Goal: Task Accomplishment & Management: Check status

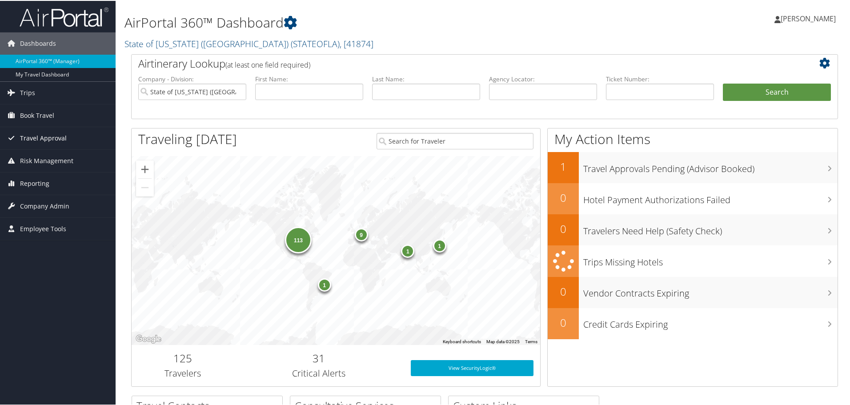
click at [52, 141] on span "Travel Approval" at bounding box center [43, 137] width 47 height 22
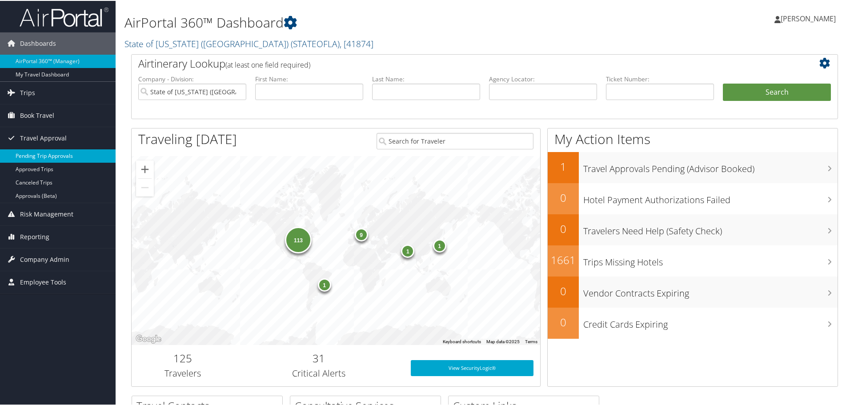
click at [49, 153] on link "Pending Trip Approvals" at bounding box center [58, 155] width 116 height 13
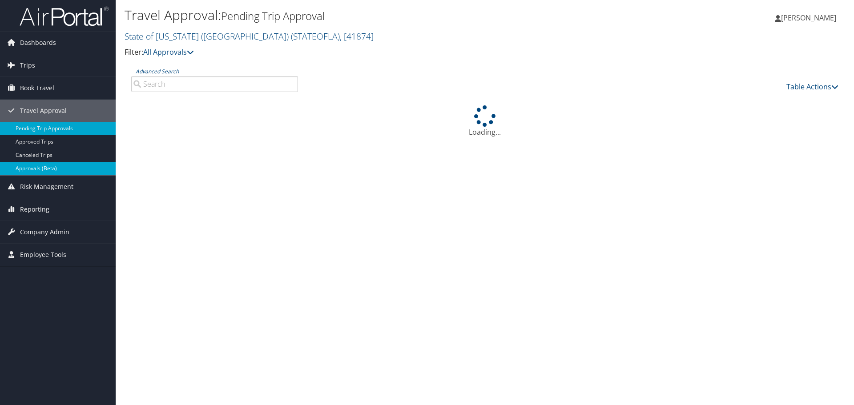
click at [52, 166] on link "Approvals (Beta)" at bounding box center [58, 168] width 116 height 13
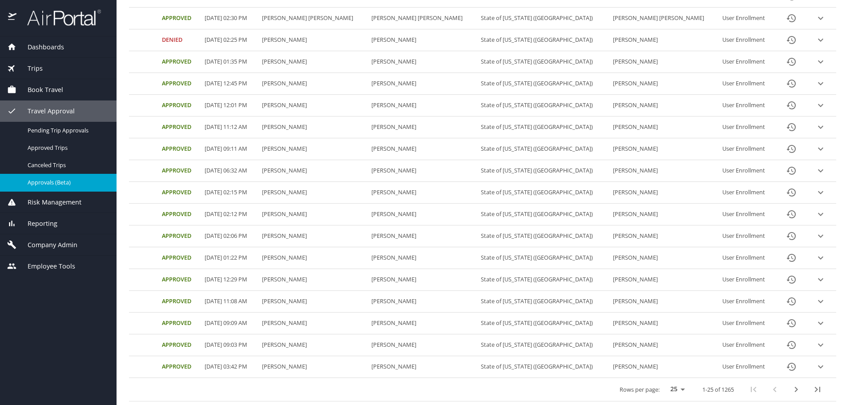
scroll to position [319, 0]
click at [795, 387] on button "next page" at bounding box center [795, 389] width 21 height 21
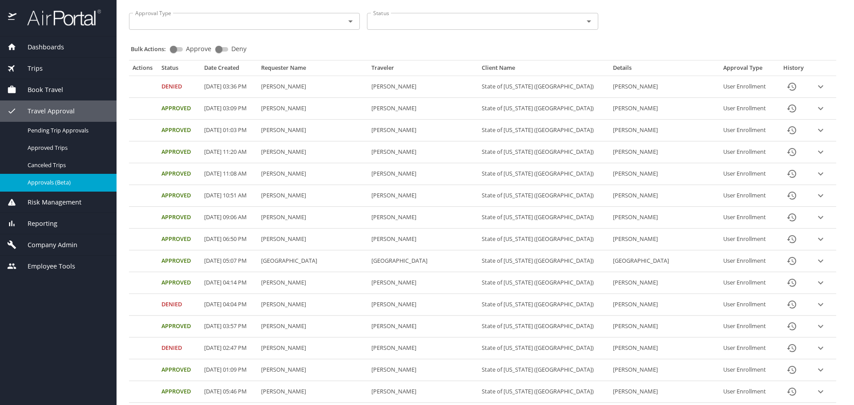
scroll to position [8, 0]
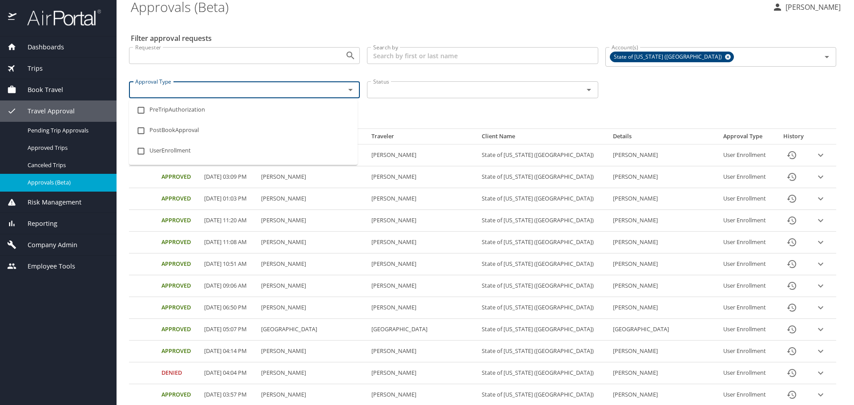
click at [301, 95] on input "Approval Type" at bounding box center [231, 90] width 199 height 12
click at [200, 109] on li "PreTripAuthorization" at bounding box center [243, 110] width 229 height 20
checkbox input "true"
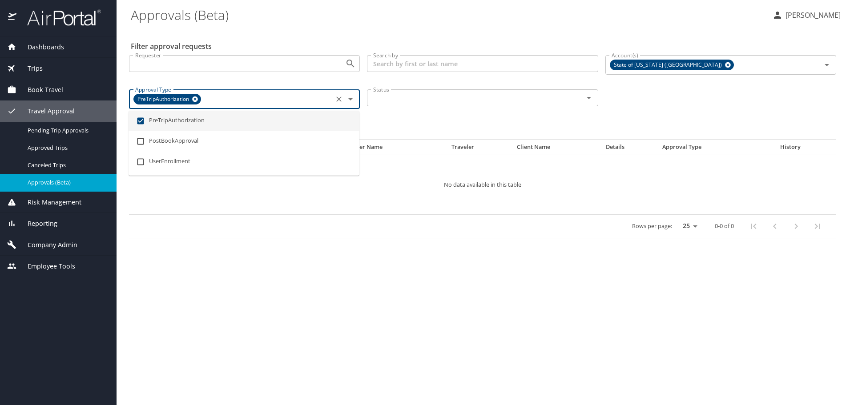
scroll to position [0, 0]
